Goal: Task Accomplishment & Management: Manage account settings

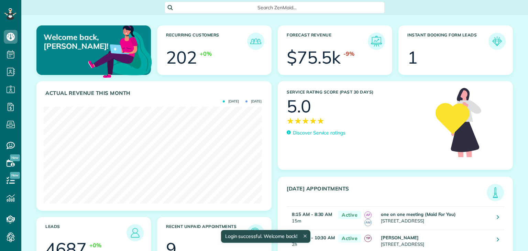
scroll to position [97, 218]
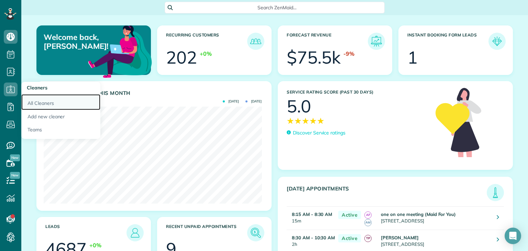
click at [53, 100] on link "All Cleaners" at bounding box center [60, 102] width 79 height 16
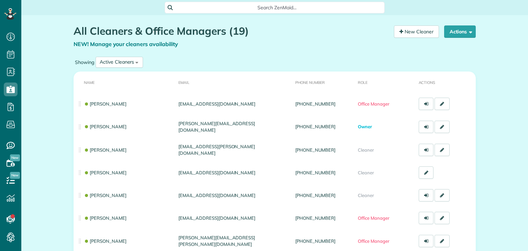
scroll to position [3, 3]
click at [461, 36] on button "Actions" at bounding box center [460, 31] width 32 height 12
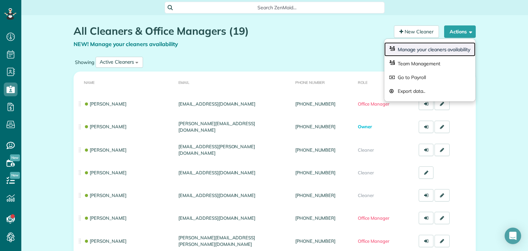
click at [458, 51] on link "Manage your cleaners availability" at bounding box center [429, 49] width 91 height 14
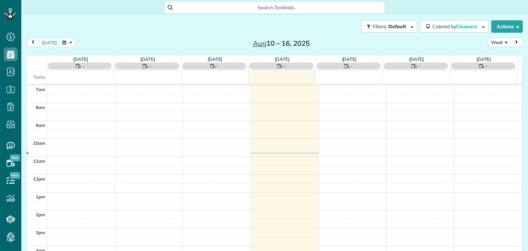
scroll to position [3, 3]
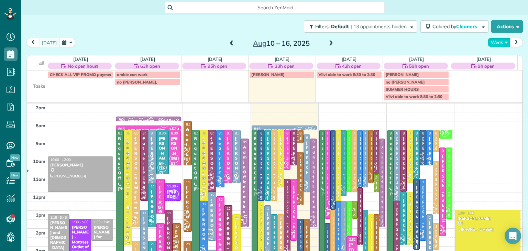
click at [495, 44] on button "Week" at bounding box center [499, 42] width 23 height 9
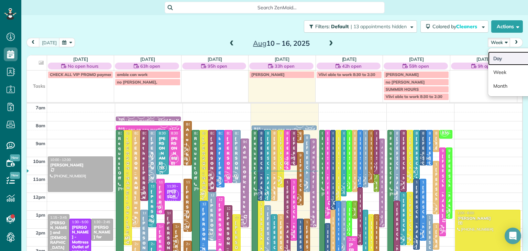
click at [498, 56] on link "Day" at bounding box center [515, 59] width 54 height 14
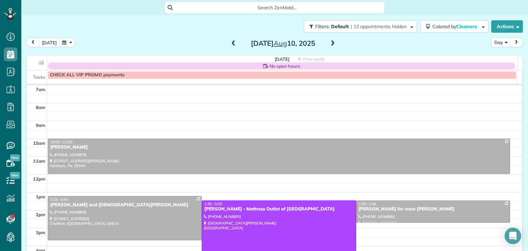
click at [332, 44] on span at bounding box center [333, 44] width 8 height 6
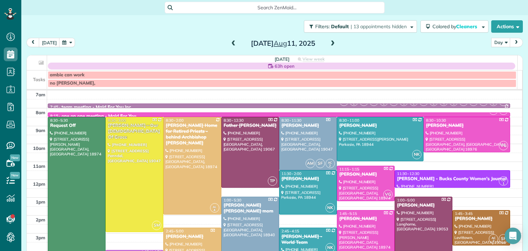
click at [332, 44] on span at bounding box center [333, 44] width 8 height 6
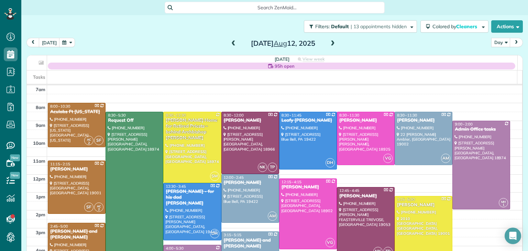
click at [332, 44] on span at bounding box center [333, 44] width 8 height 6
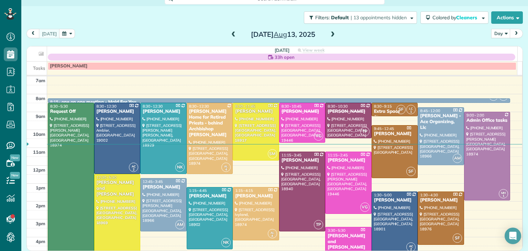
click at [183, 8] on div "Filters: Default | 13 appointments hidden Colored by Cleaners Color by Cleaner …" at bounding box center [274, 17] width 507 height 23
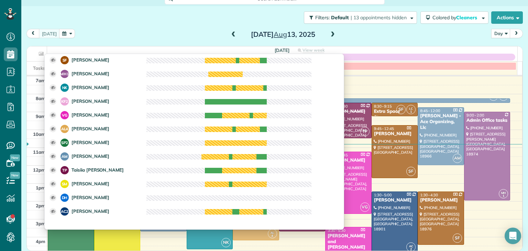
scroll to position [129, 0]
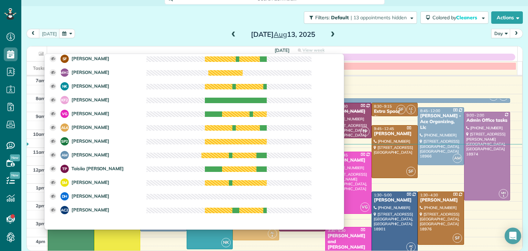
click at [174, 33] on div "today Day Day Week Month Wednesday Aug 13, 2025" at bounding box center [274, 35] width 497 height 13
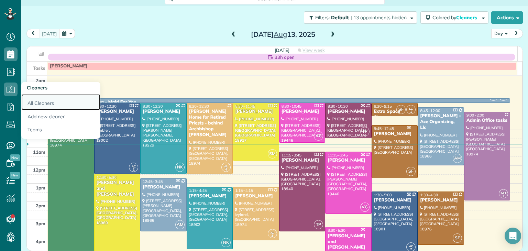
click at [50, 98] on link "All Cleaners" at bounding box center [60, 102] width 79 height 16
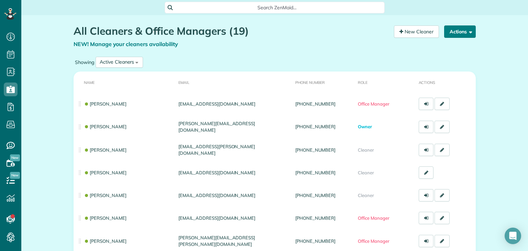
click at [458, 30] on button "Actions" at bounding box center [460, 31] width 32 height 12
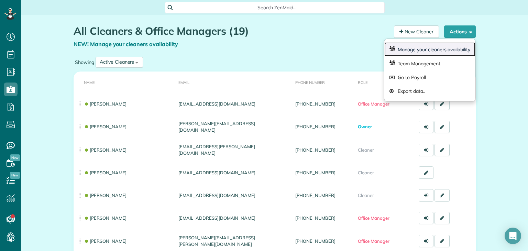
click at [448, 50] on link "Manage your cleaners availability" at bounding box center [429, 49] width 91 height 14
